Goal: Task Accomplishment & Management: Use online tool/utility

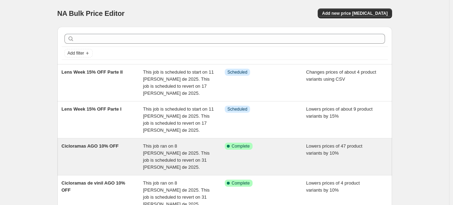
click at [140, 139] on div "Cicloramas AGO 10% OFF This job ran on 8 [PERSON_NAME] de 2025. This job is sch…" at bounding box center [224, 157] width 335 height 37
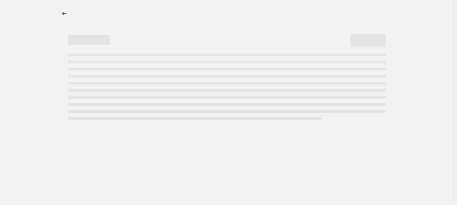
select select "percentage"
select select "product_type"
select select "inventory_quantity"
select select ">"
select select "tag"
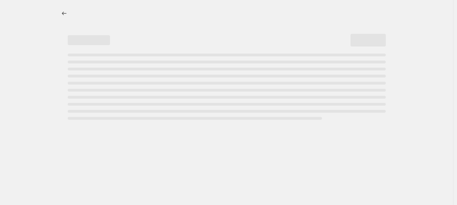
select select "not_equal"
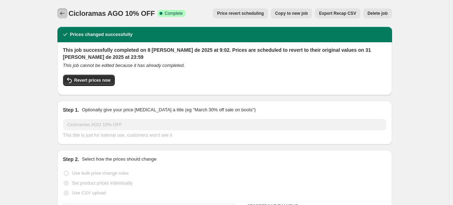
click at [66, 13] on icon "Price change jobs" at bounding box center [62, 13] width 7 height 7
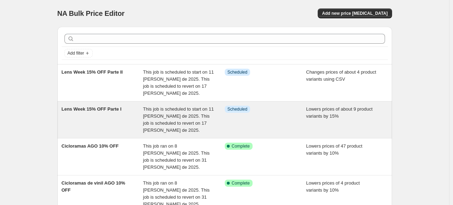
click at [147, 126] on div "This job is scheduled to start on 11 [PERSON_NAME] de 2025. This job is schedul…" at bounding box center [184, 120] width 82 height 28
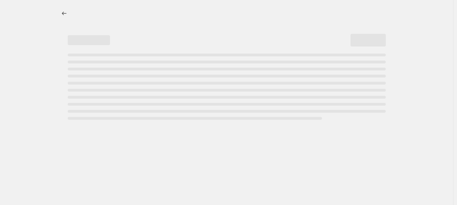
select select "percentage"
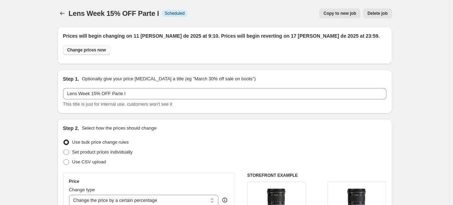
click at [87, 48] on span "Change prices now" at bounding box center [86, 50] width 39 height 6
radio input "true"
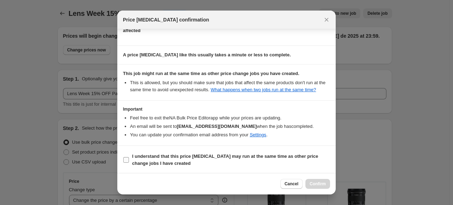
scroll to position [97, 0]
click at [209, 166] on span "I understand that this price [MEDICAL_DATA] may run at the same time as other p…" at bounding box center [231, 160] width 198 height 14
click at [129, 163] on input "I understand that this price [MEDICAL_DATA] may run at the same time as other p…" at bounding box center [126, 161] width 6 height 6
checkbox input "true"
click at [319, 183] on span "Confirm" at bounding box center [318, 184] width 16 height 6
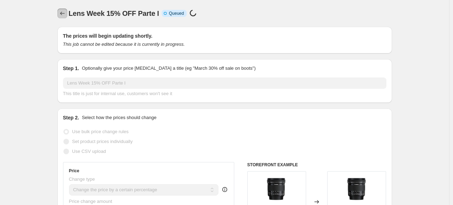
click at [63, 10] on icon "Price change jobs" at bounding box center [62, 13] width 7 height 7
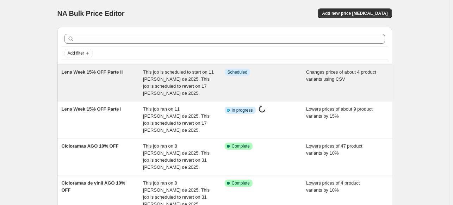
click at [110, 78] on div "Lens Week 15% OFF Parte II" at bounding box center [103, 83] width 82 height 28
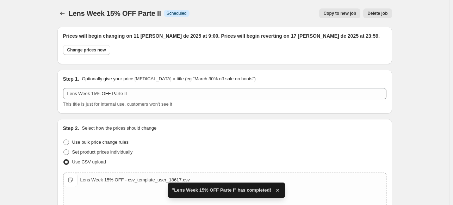
scroll to position [296, 0]
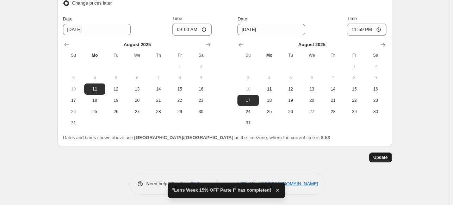
click at [385, 153] on button "Update" at bounding box center [380, 158] width 23 height 10
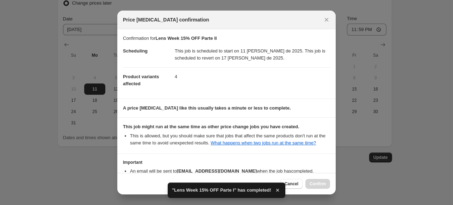
scroll to position [45, 0]
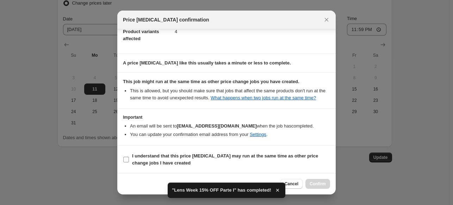
click at [192, 153] on b "I understand that this price [MEDICAL_DATA] may run at the same time as other p…" at bounding box center [225, 159] width 186 height 12
click at [129, 157] on input "I understand that this price [MEDICAL_DATA] may run at the same time as other p…" at bounding box center [126, 160] width 6 height 6
checkbox input "true"
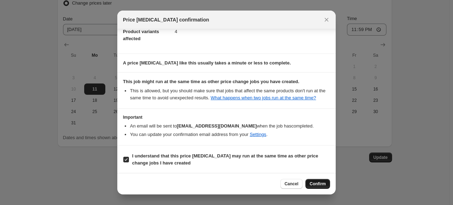
click at [317, 187] on button "Confirm" at bounding box center [318, 184] width 25 height 10
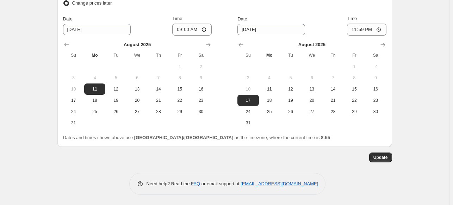
scroll to position [0, 0]
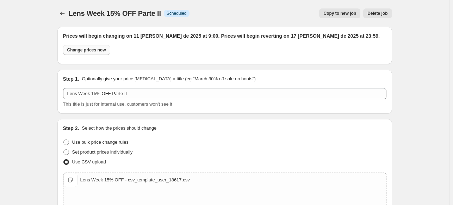
click at [81, 49] on span "Change prices now" at bounding box center [86, 50] width 39 height 6
radio input "true"
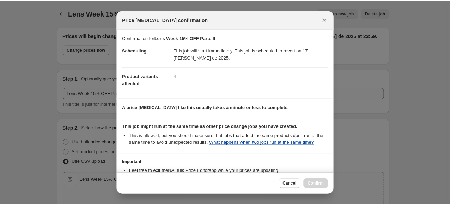
scroll to position [54, 0]
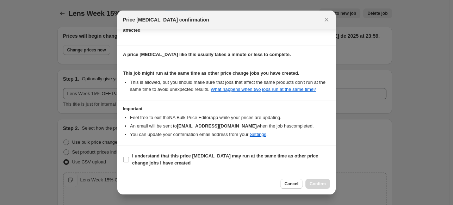
click at [282, 168] on section "I understand that this price [MEDICAL_DATA] may run at the same time as other p…" at bounding box center [226, 160] width 219 height 28
click at [284, 165] on span "I understand that this price [MEDICAL_DATA] may run at the same time as other p…" at bounding box center [231, 160] width 198 height 14
click at [129, 163] on input "I understand that this price [MEDICAL_DATA] may run at the same time as other p…" at bounding box center [126, 160] width 6 height 6
checkbox input "true"
click at [320, 183] on span "Confirm" at bounding box center [318, 184] width 16 height 6
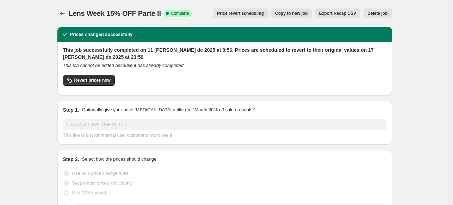
click at [59, 19] on div "Lens Week 15% OFF Parte II. This page is ready Lens Week 15% OFF Parte II Succe…" at bounding box center [224, 13] width 335 height 27
click at [67, 17] on button "Price change jobs" at bounding box center [62, 13] width 10 height 10
